Goal: Information Seeking & Learning: Learn about a topic

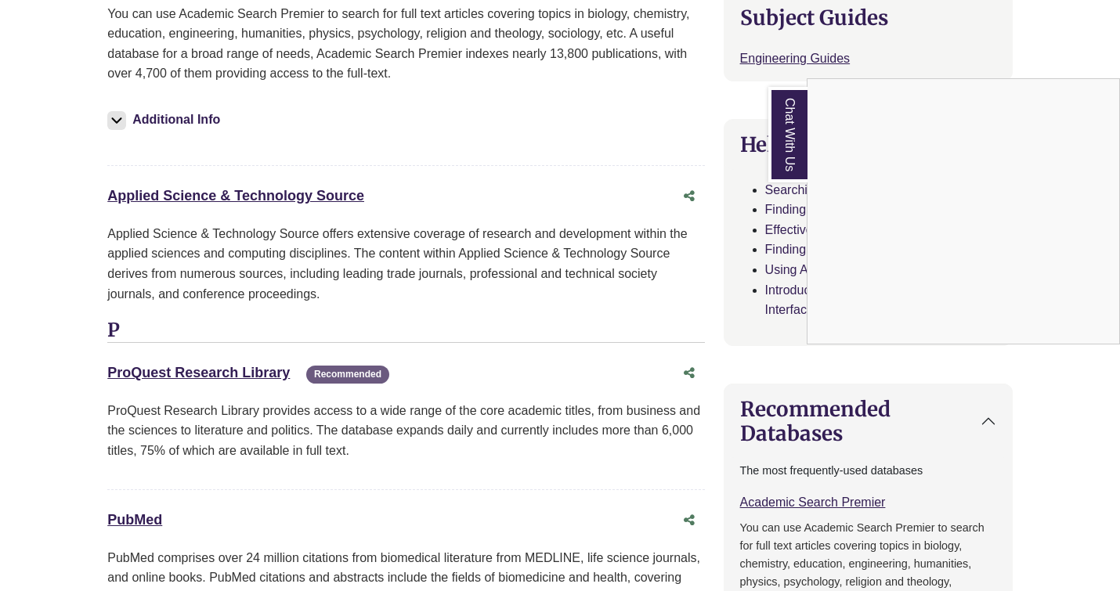
scroll to position [679, 0]
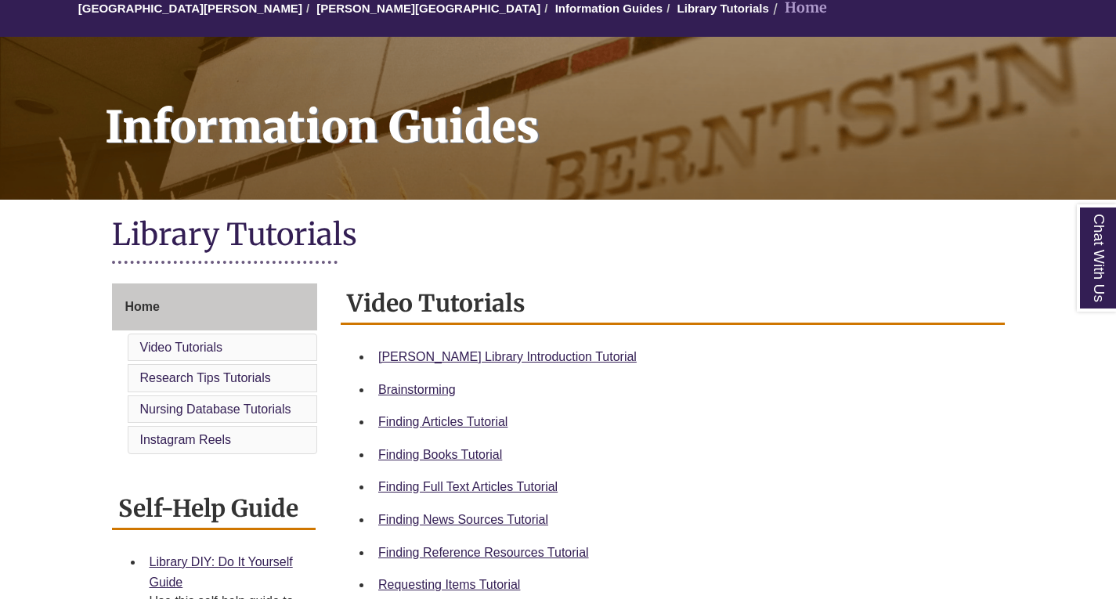
scroll to position [235, 0]
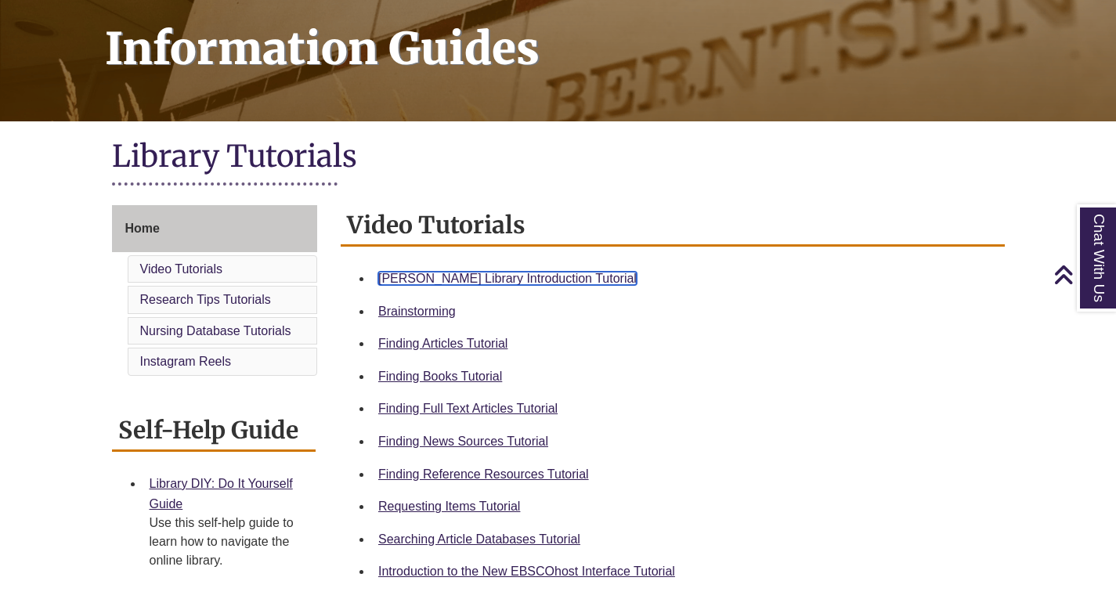
click at [532, 280] on link "Berntsen Library Introduction Tutorial" at bounding box center [507, 278] width 258 height 13
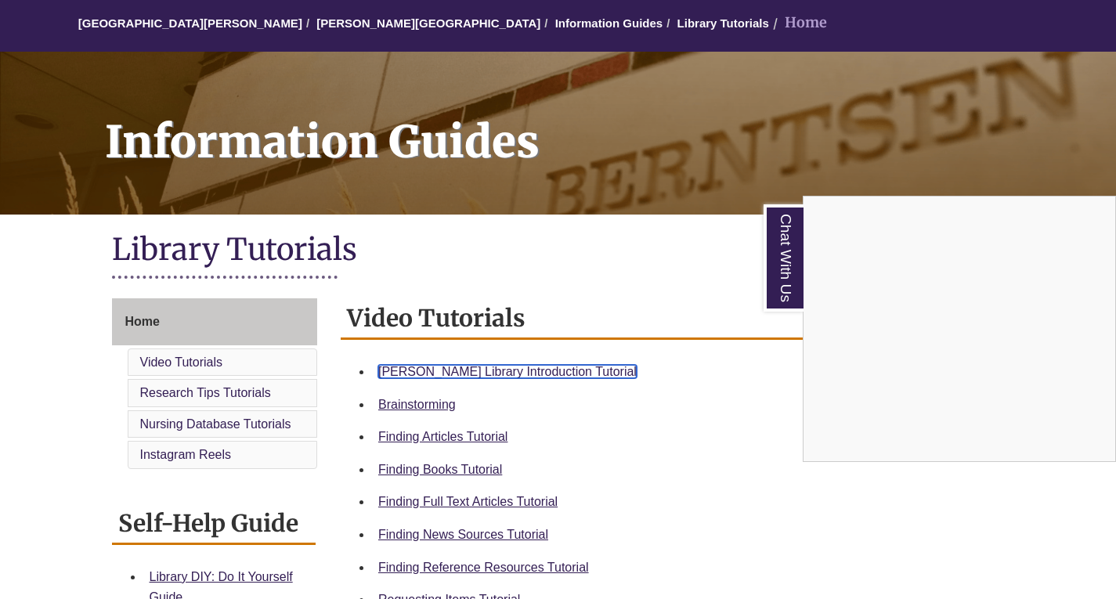
scroll to position [157, 0]
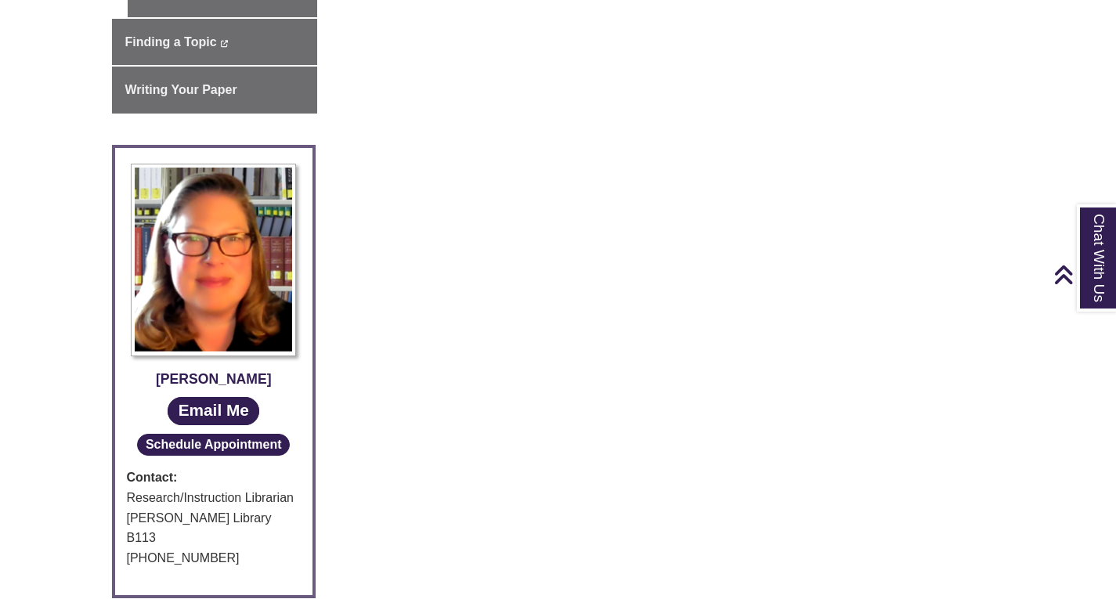
scroll to position [313, 0]
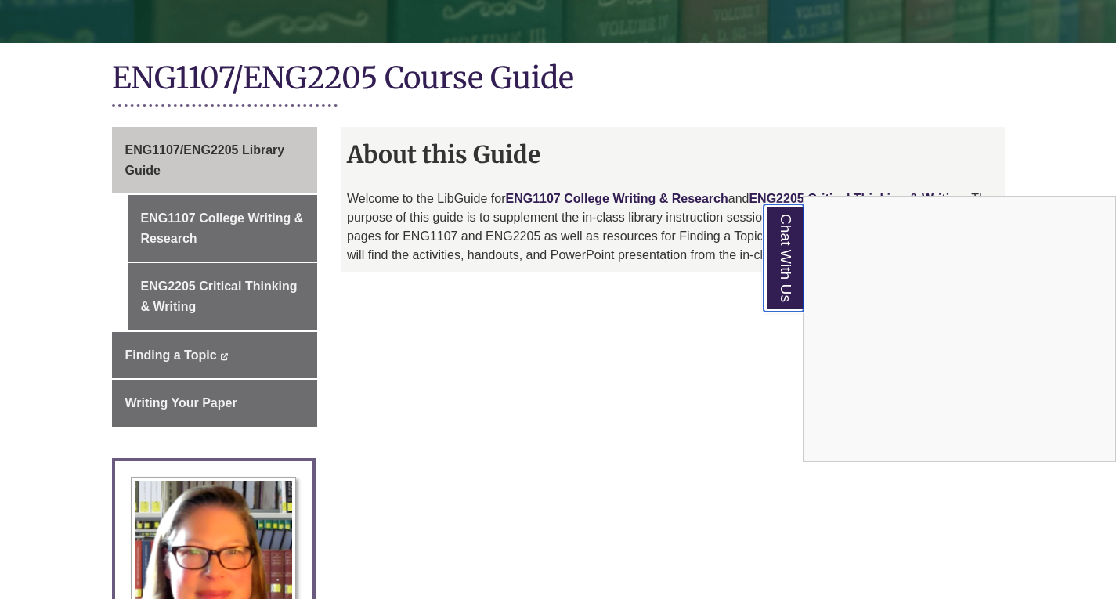
click at [788, 294] on link "Chat With Us" at bounding box center [783, 257] width 40 height 107
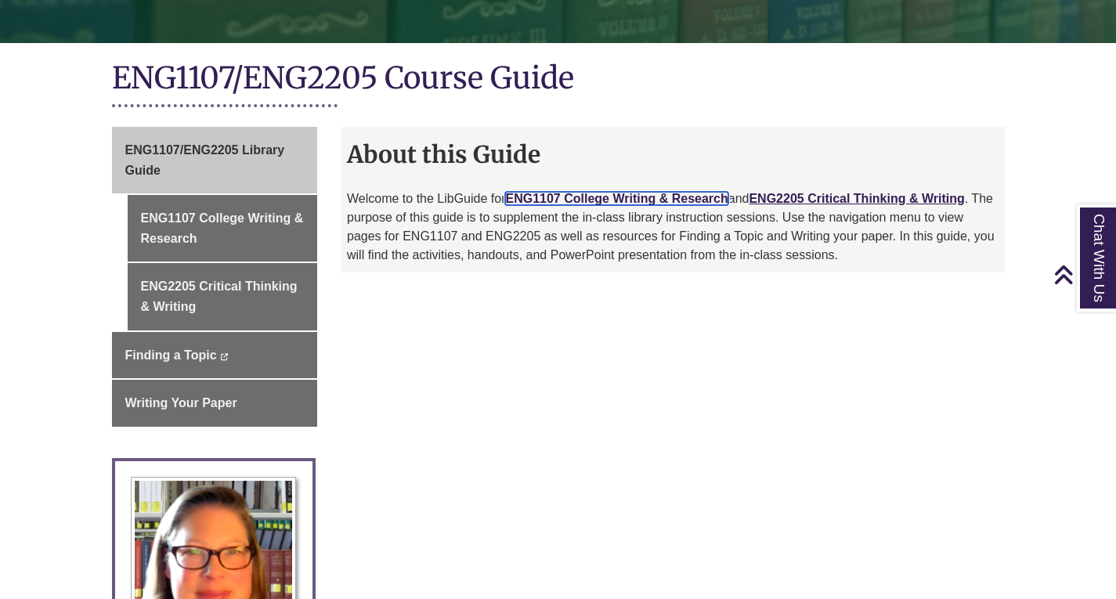
click at [632, 197] on link "ENG1107 College Writing & Research" at bounding box center [616, 198] width 222 height 13
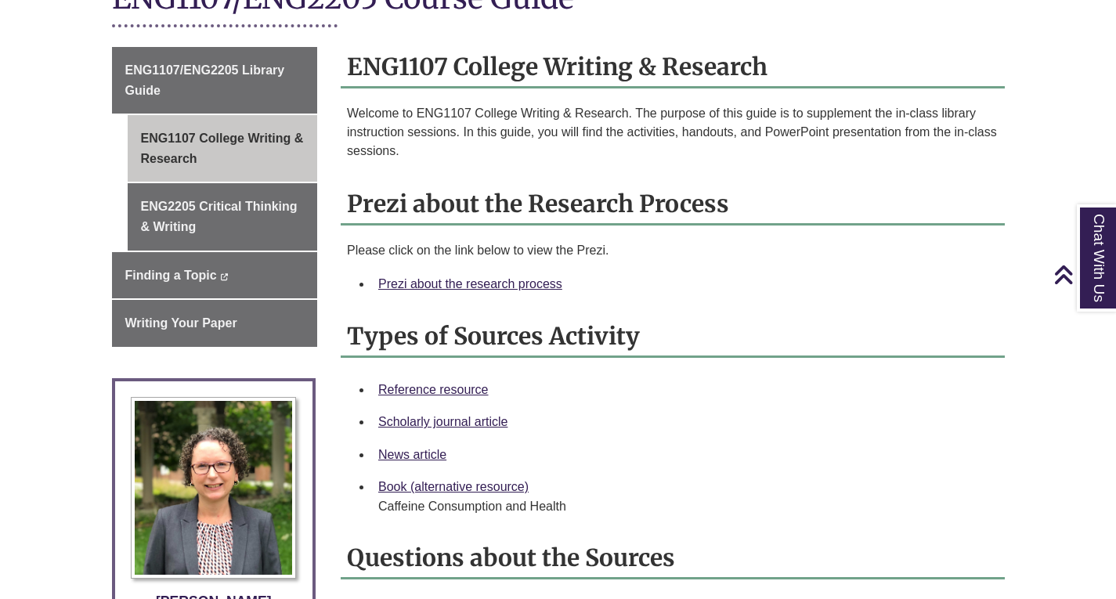
scroll to position [470, 0]
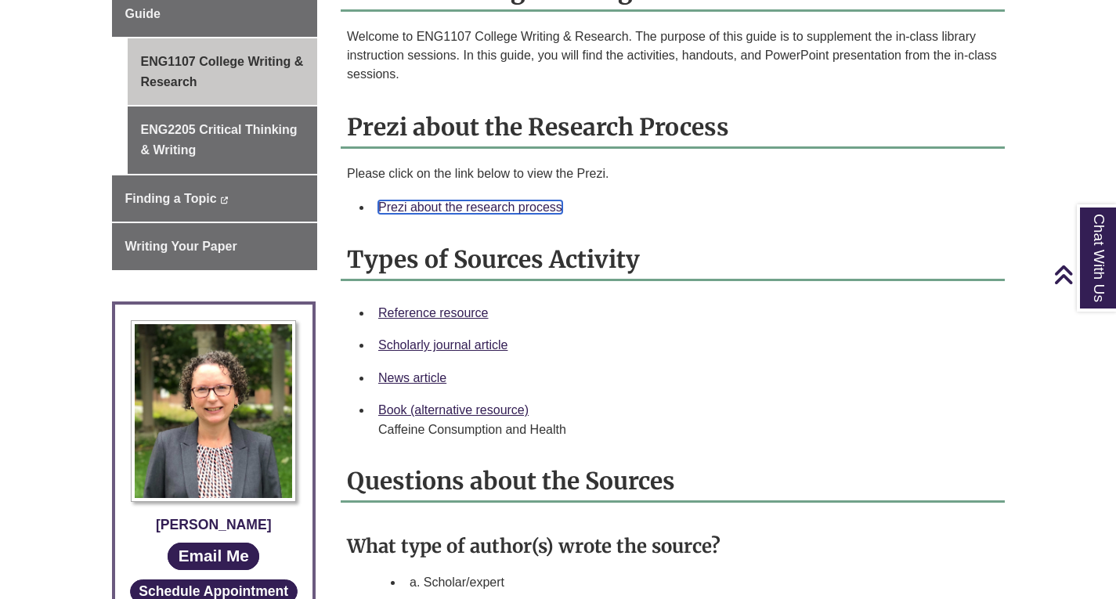
click at [535, 210] on link "Prezi about the research process" at bounding box center [470, 206] width 184 height 13
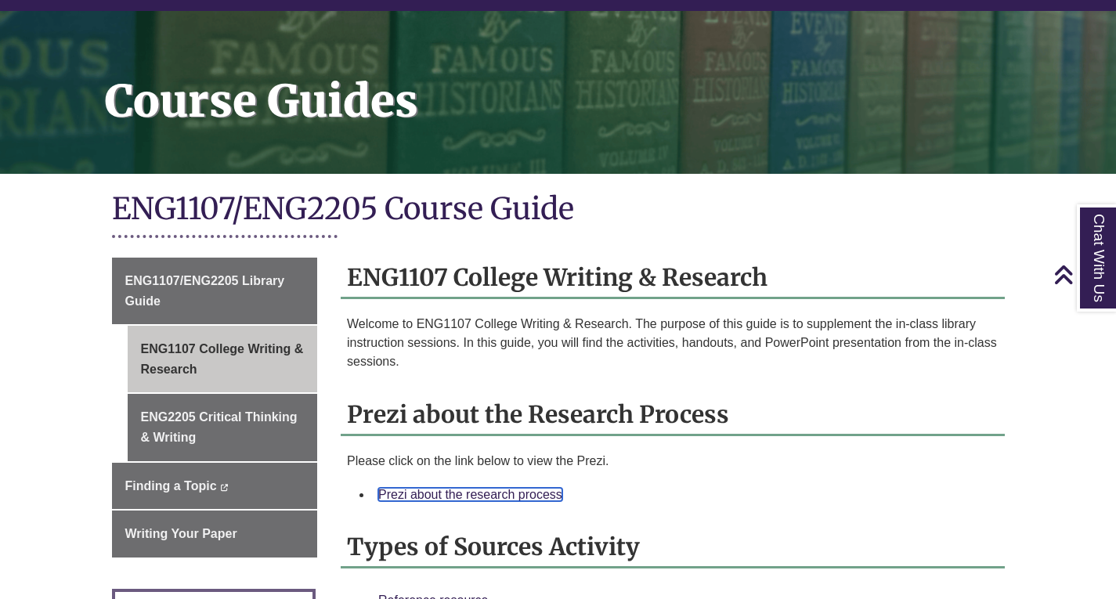
scroll to position [157, 0]
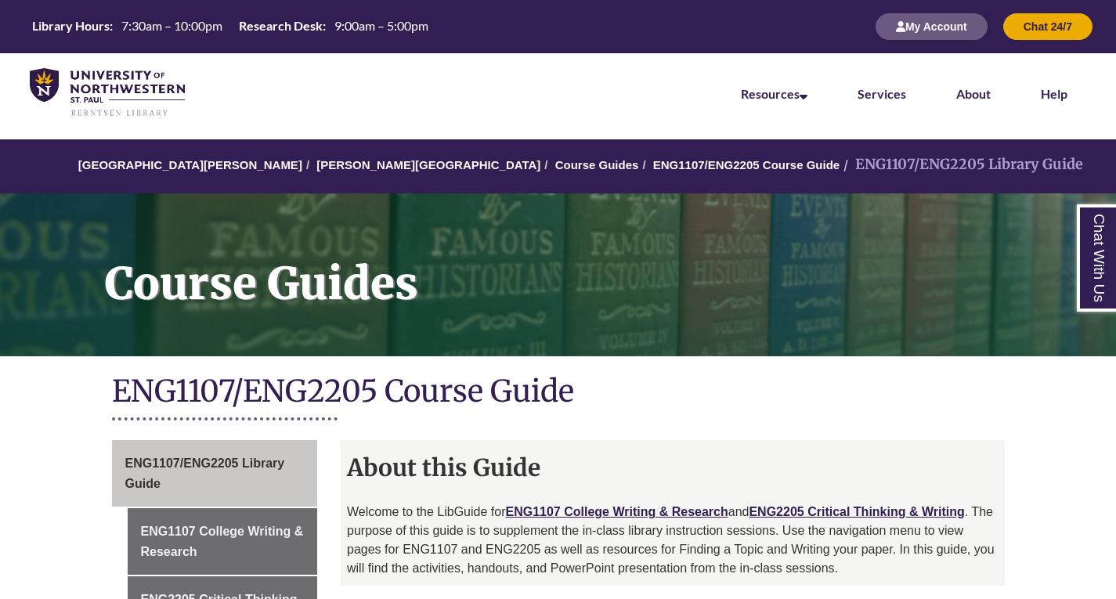
scroll to position [313, 0]
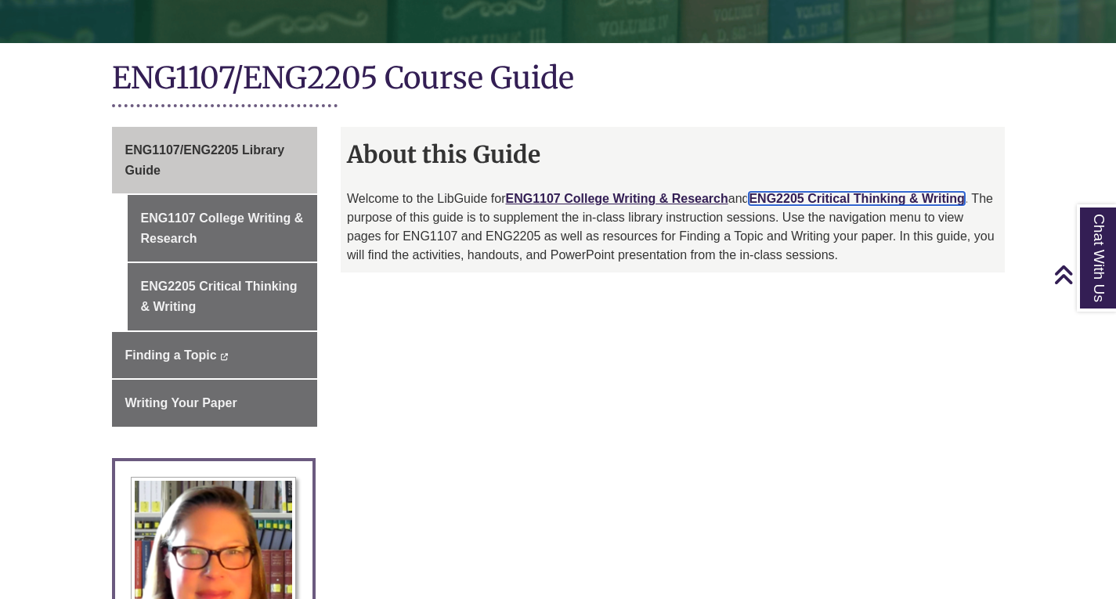
click at [915, 198] on link "ENG2205 Critical Thinking & Writing" at bounding box center [856, 198] width 215 height 13
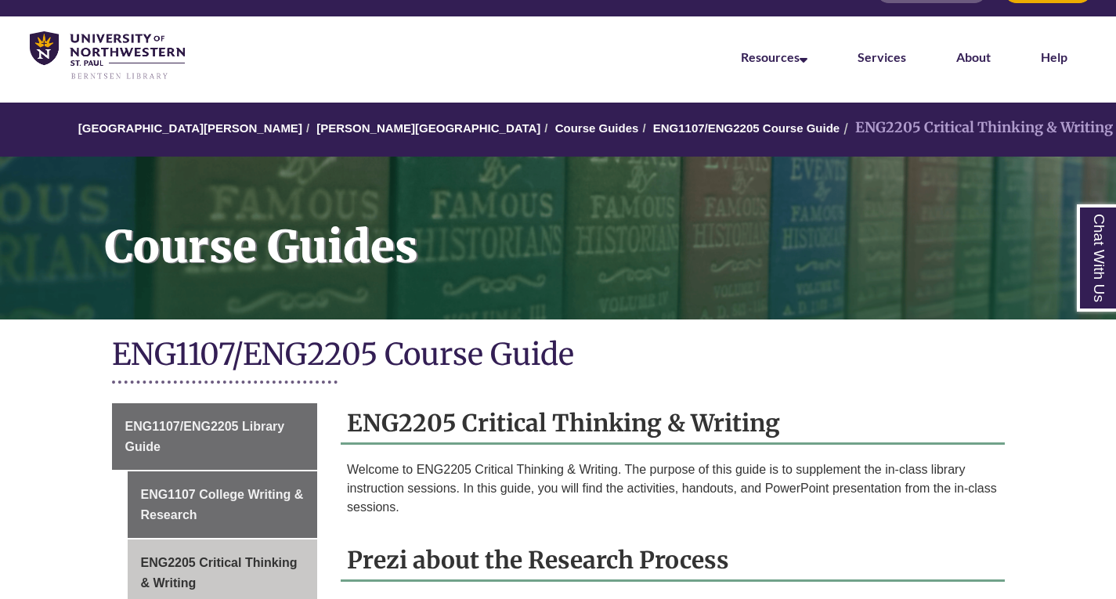
scroll to position [235, 0]
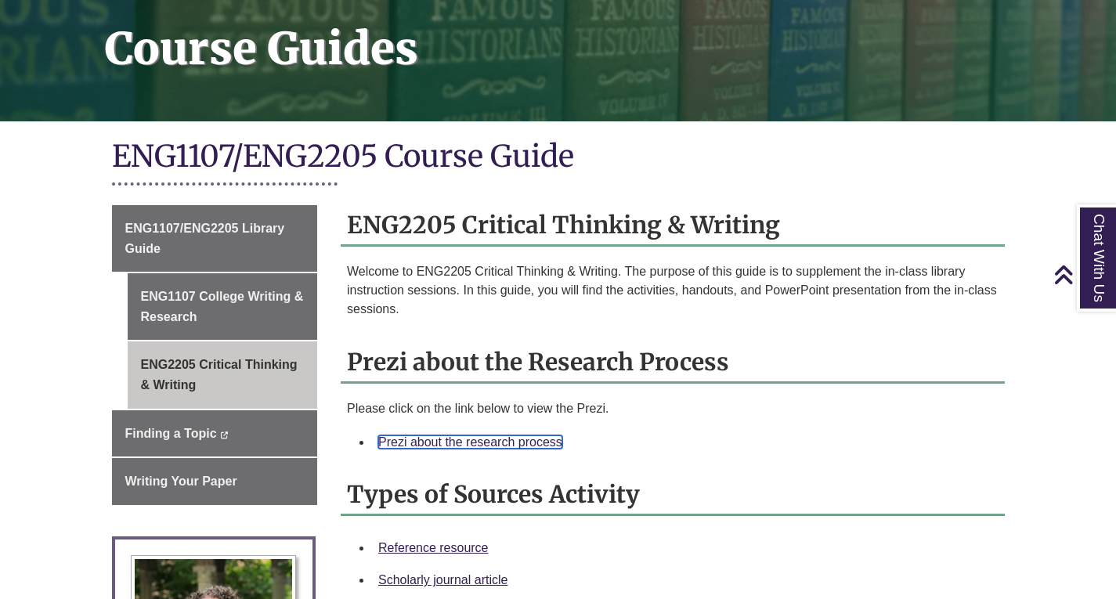
click at [540, 438] on link "Prezi about the research process" at bounding box center [470, 441] width 184 height 13
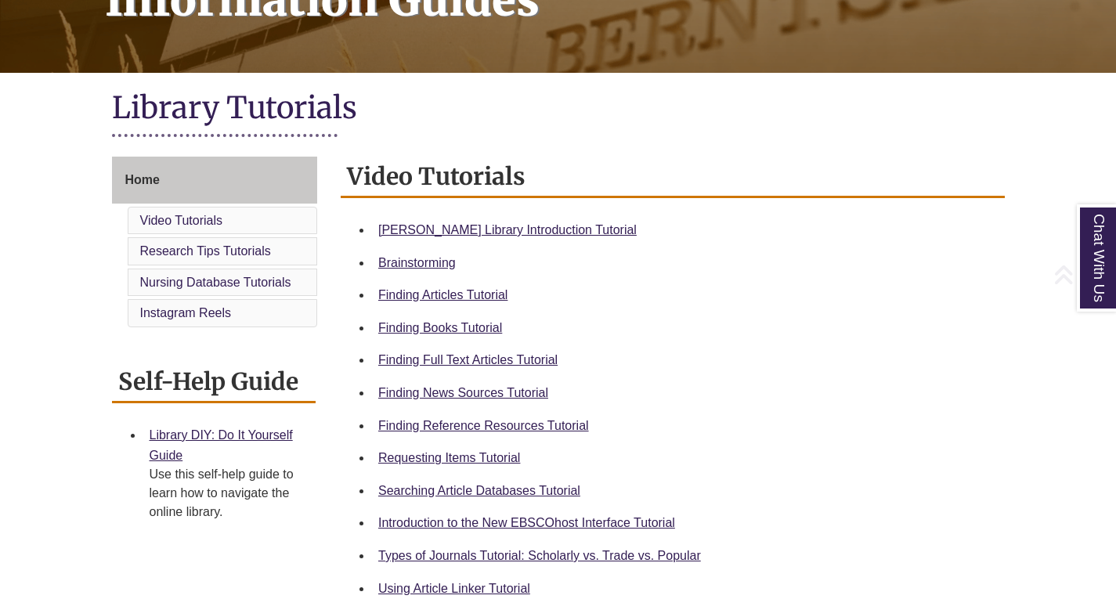
scroll to position [392, 0]
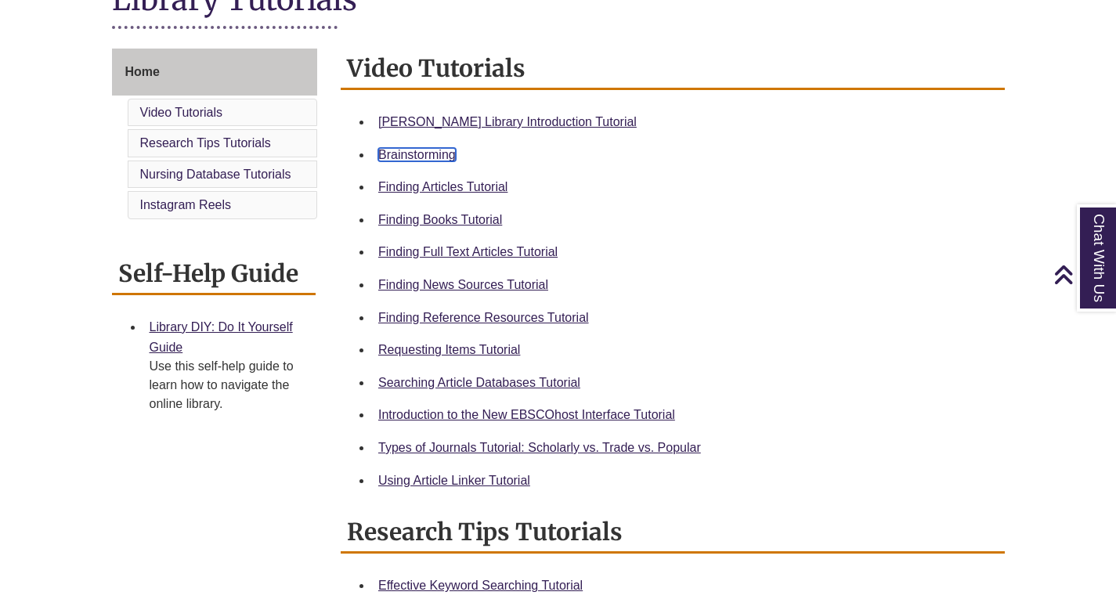
click at [415, 157] on link "Brainstorming" at bounding box center [417, 154] width 78 height 13
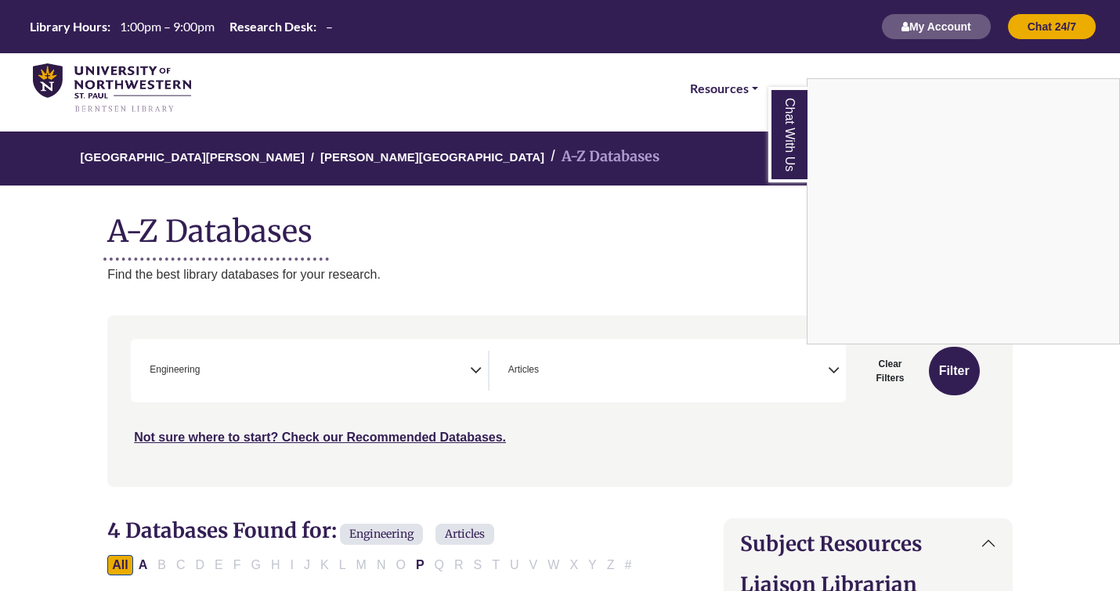
scroll to position [679, 0]
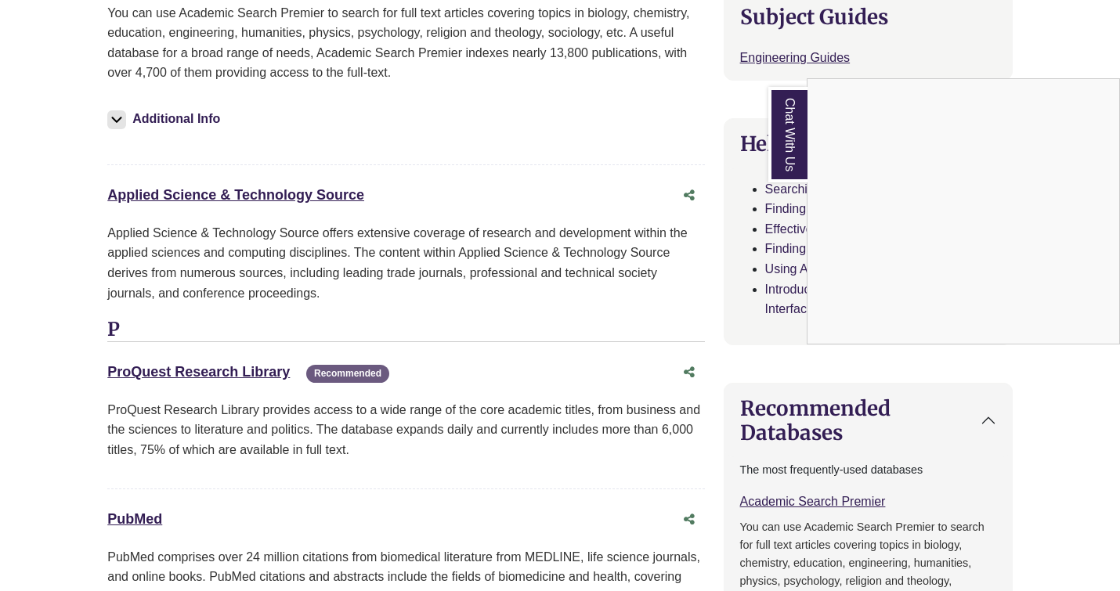
click at [216, 377] on div "Chat With Us" at bounding box center [560, 295] width 1120 height 591
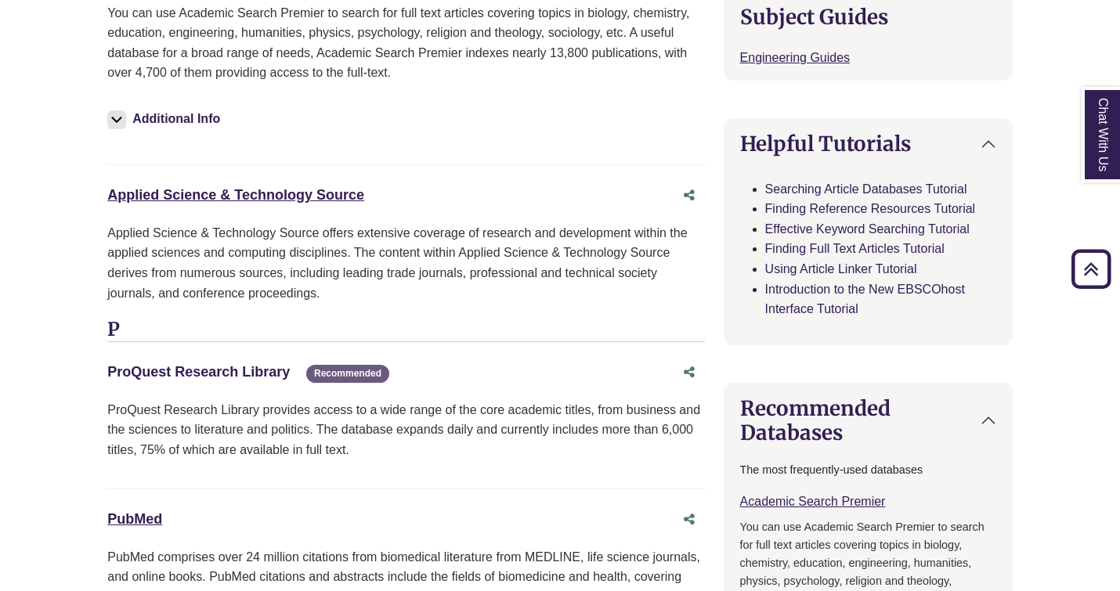
click at [277, 370] on link "ProQuest Research Library This link opens in a new window" at bounding box center [198, 372] width 182 height 16
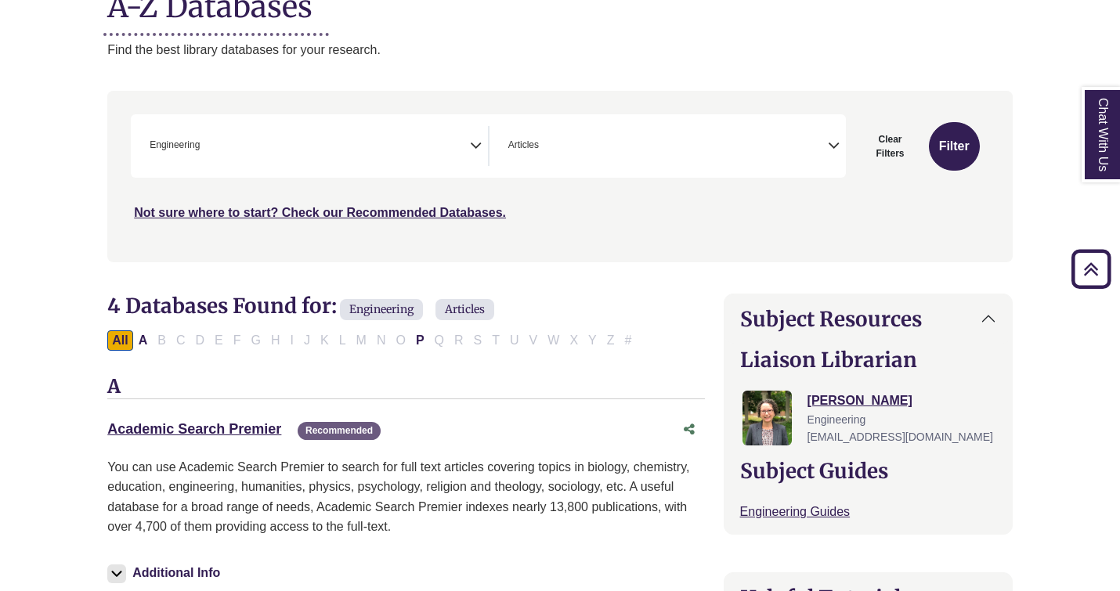
scroll to position [131, 0]
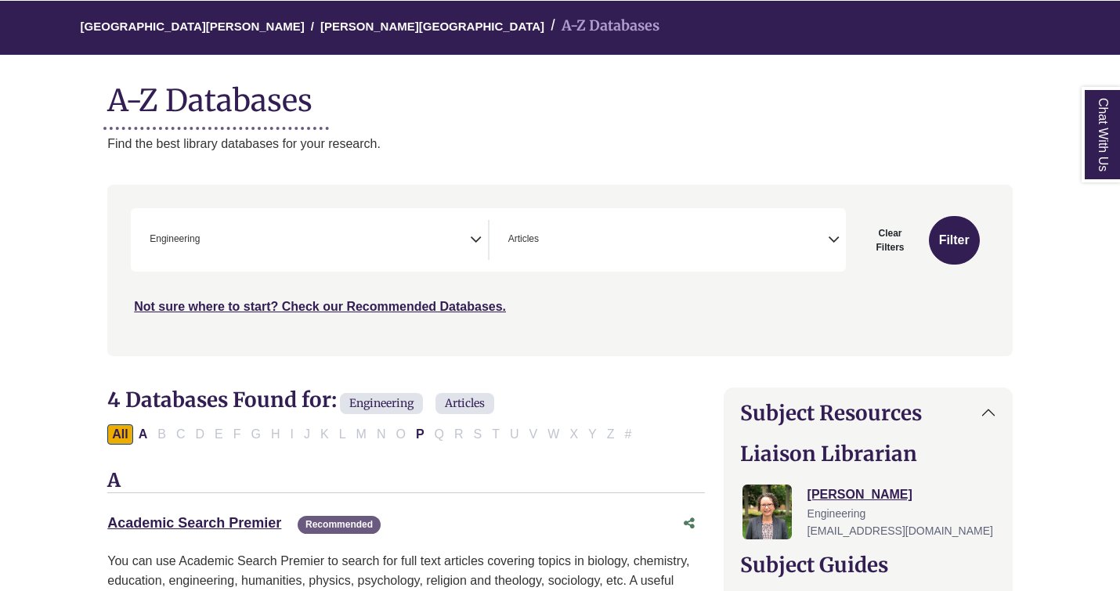
click at [467, 243] on span "× Engineering" at bounding box center [306, 240] width 326 height 40
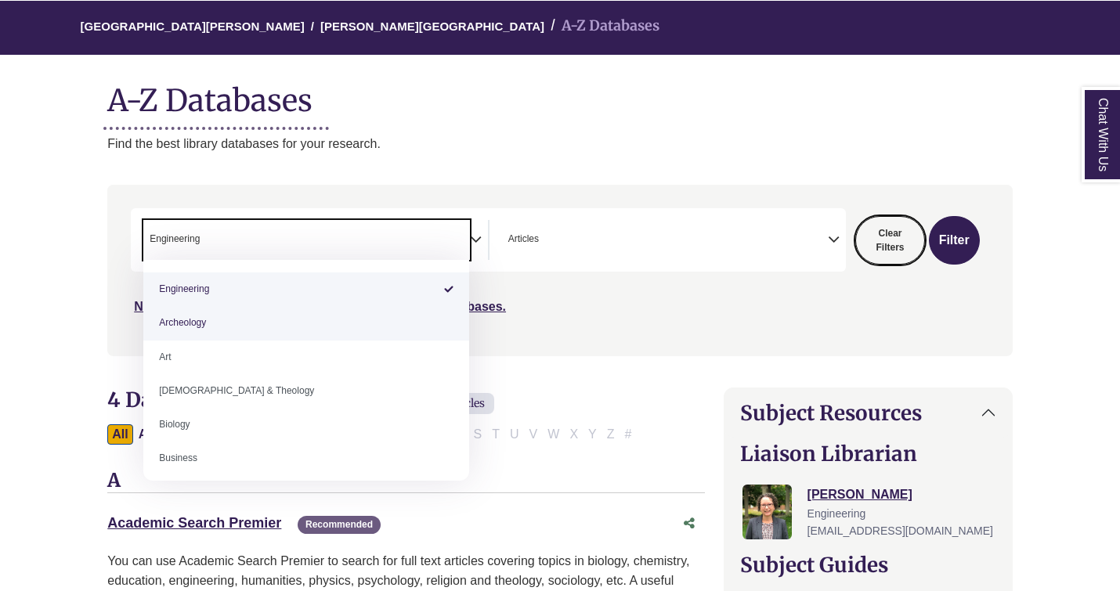
click at [894, 235] on button "Clear Filters" at bounding box center [890, 240] width 70 height 49
select select "Database Subject Filter"
select select "Database Types Filter"
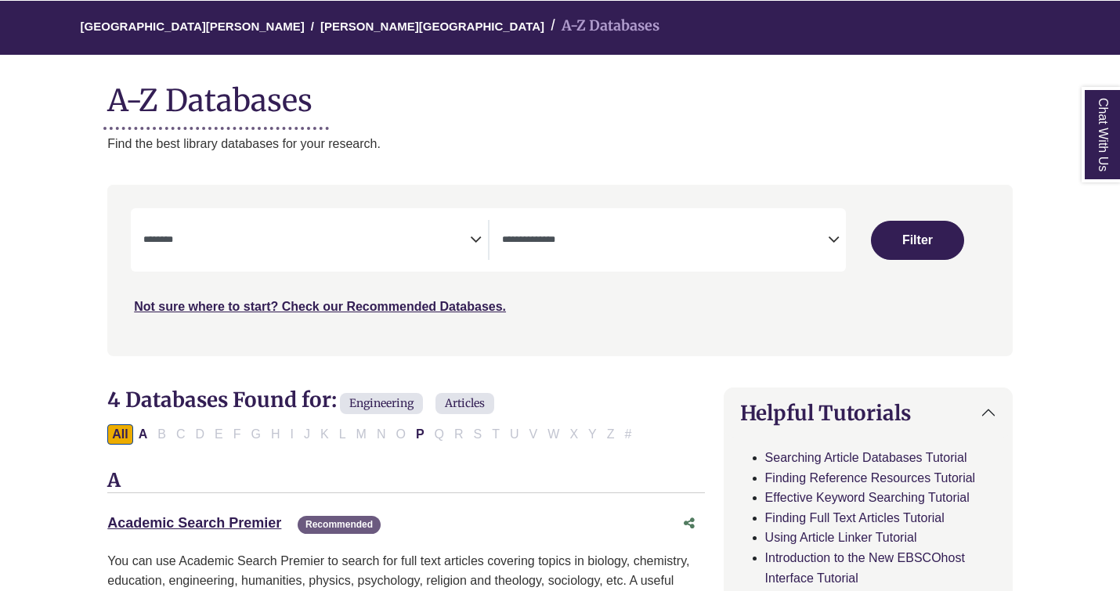
scroll to position [229, 0]
select select "Database Subject Filter"
select select "Database Types Filter"
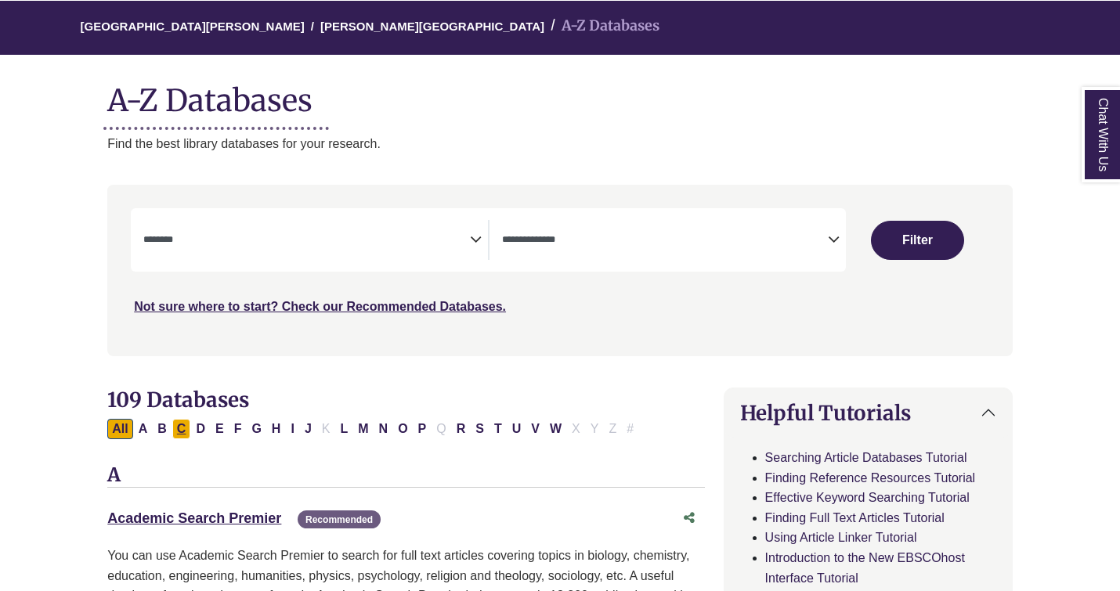
click at [182, 429] on button "C" at bounding box center [181, 429] width 19 height 20
select select "Database Subject Filter"
select select "Database Types Filter"
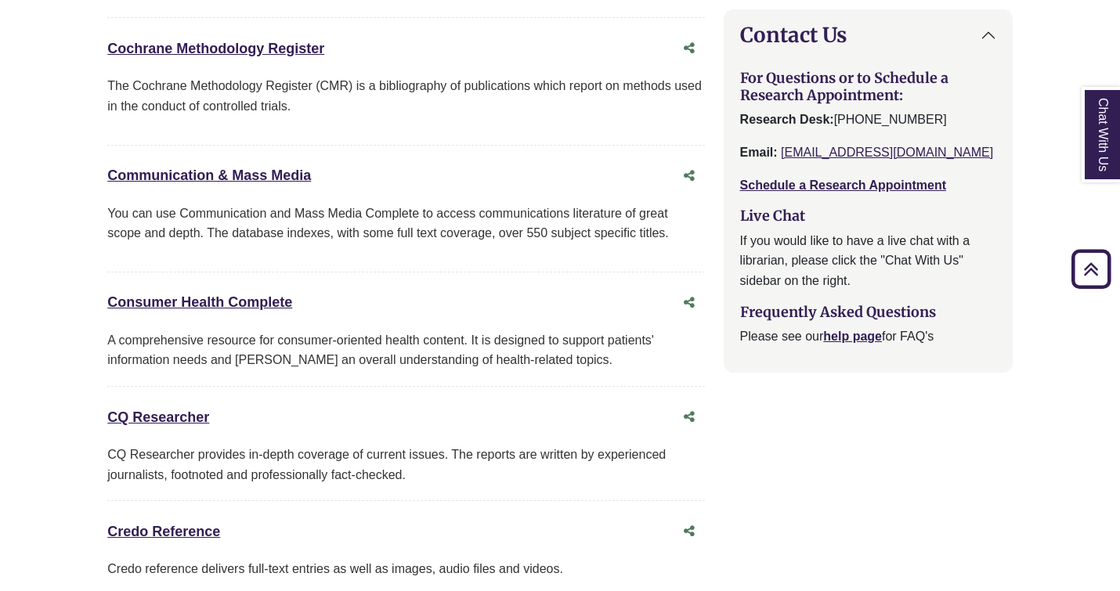
scroll to position [1775, 0]
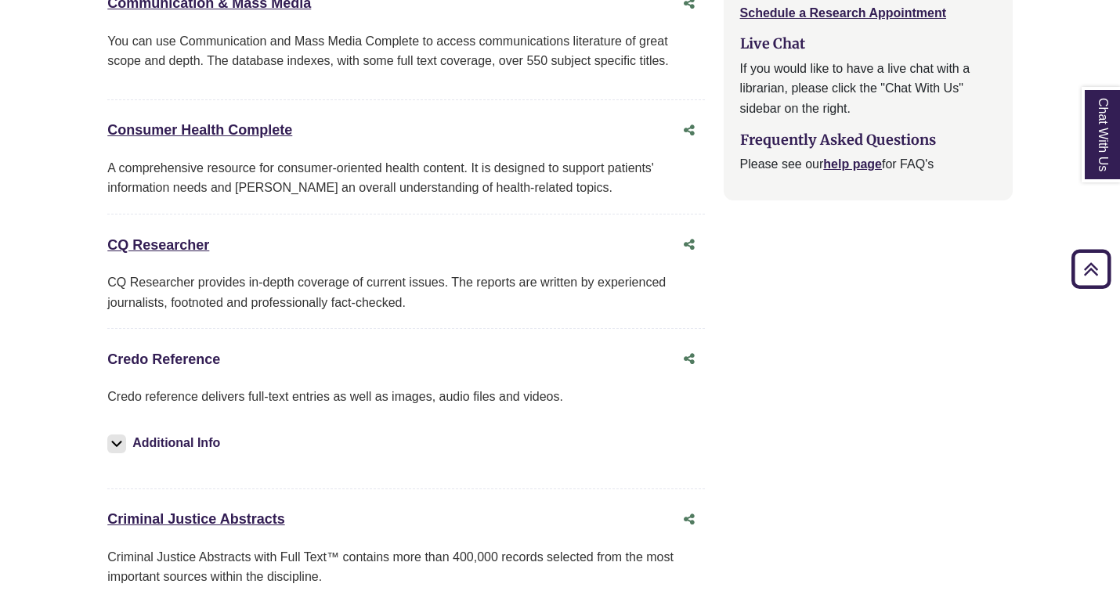
click at [165, 358] on link "Credo Reference This link opens in a new window" at bounding box center [163, 360] width 113 height 16
click at [191, 240] on link "CQ Researcher This link opens in a new window" at bounding box center [158, 245] width 102 height 16
click at [153, 352] on link "Credo Reference This link opens in a new window" at bounding box center [163, 360] width 113 height 16
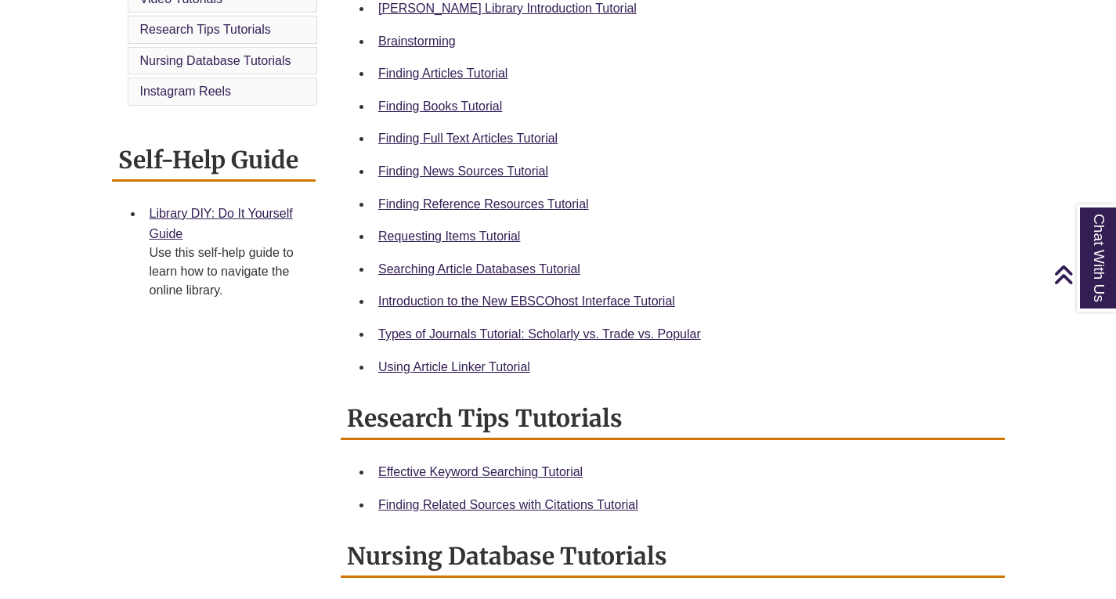
scroll to position [470, 0]
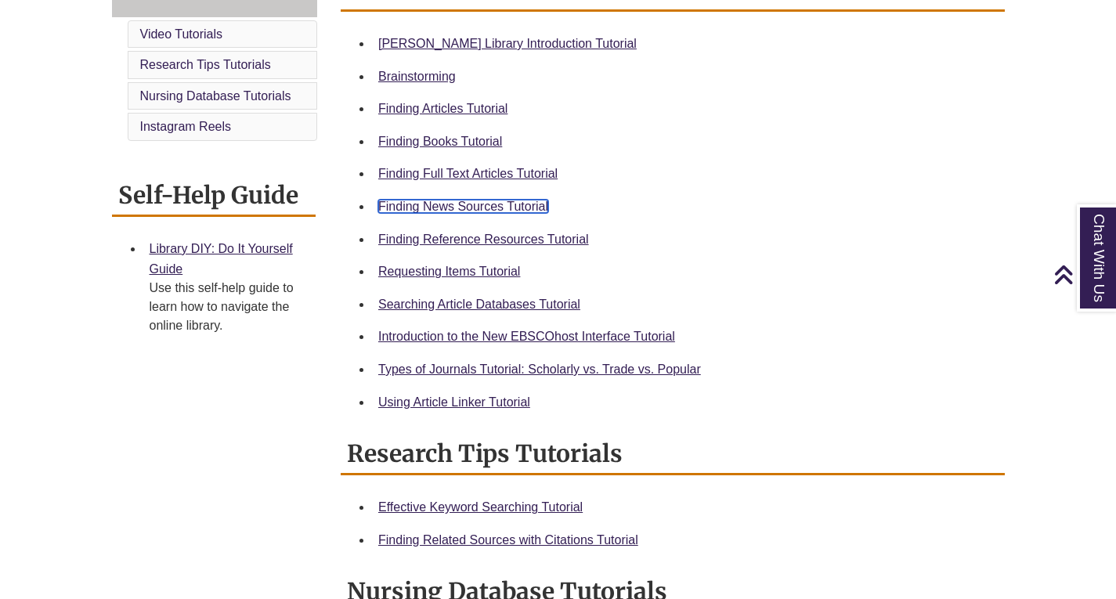
click at [446, 204] on link "Finding News Sources Tutorial" at bounding box center [463, 206] width 170 height 13
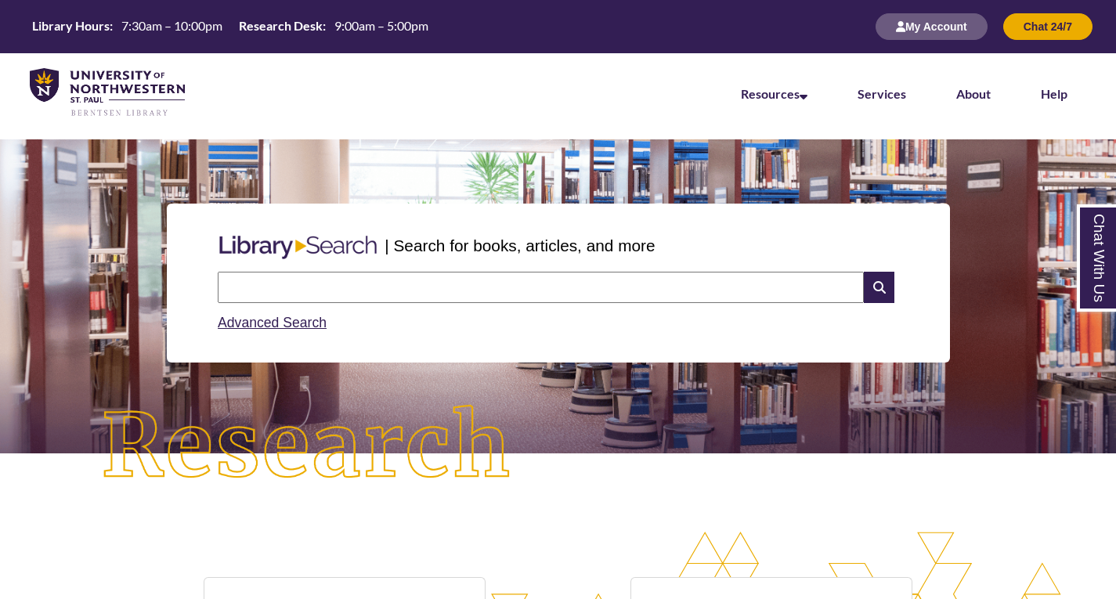
click at [378, 298] on input "text" at bounding box center [541, 287] width 646 height 31
type input "**********"
click at [312, 316] on div "Advanced Search" at bounding box center [558, 318] width 680 height 31
click at [329, 329] on div "Advanced Search" at bounding box center [558, 318] width 680 height 31
click at [313, 326] on link "Advanced Search" at bounding box center [272, 323] width 109 height 16
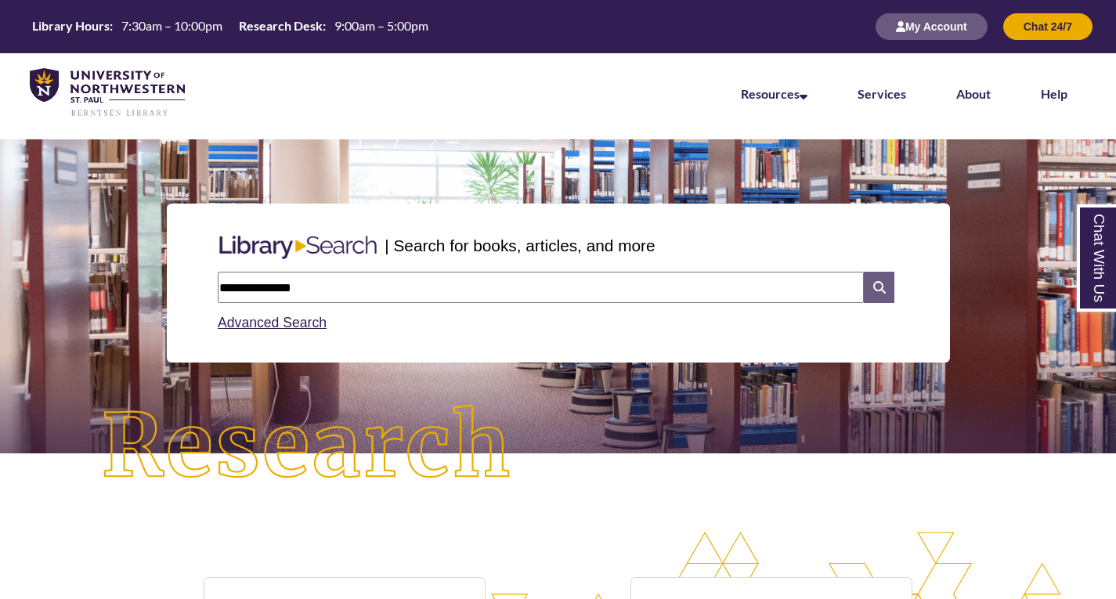
click at [883, 293] on icon at bounding box center [879, 287] width 30 height 31
